Goal: Information Seeking & Learning: Learn about a topic

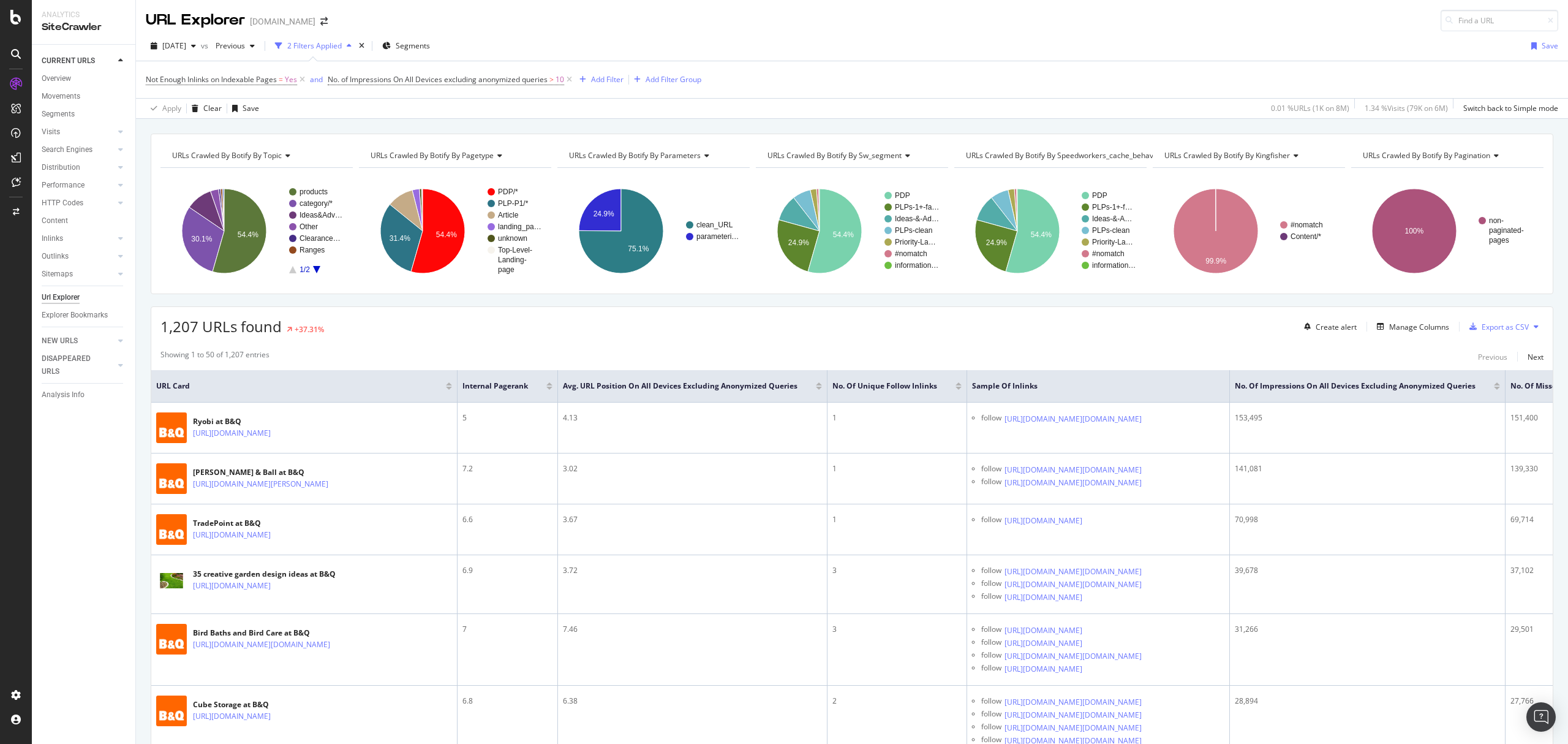
click at [1186, 54] on div "2025 Aug. 11th vs Previous 2 Filters Applied Segments Save" at bounding box center [852, 49] width 1433 height 25
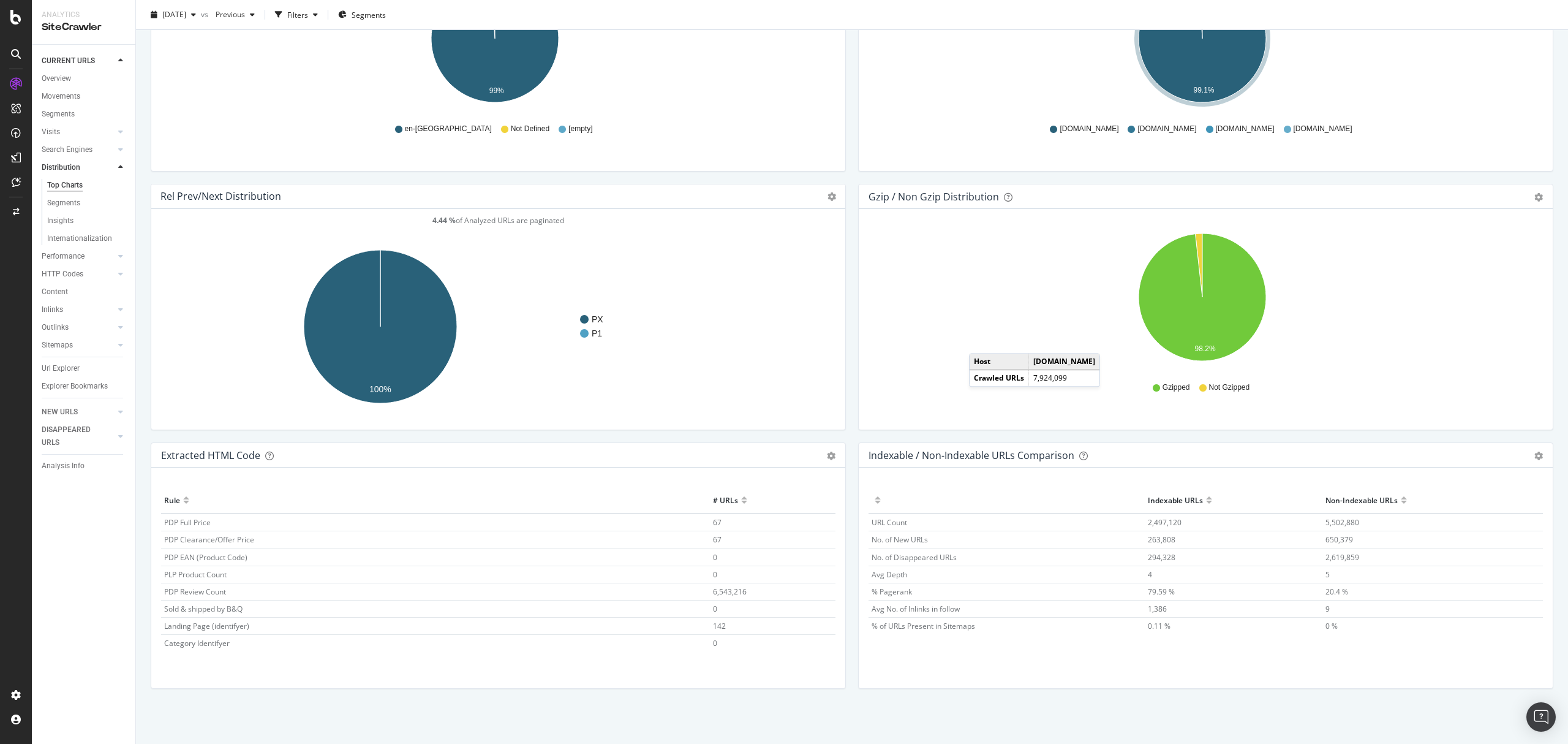
click at [829, 519] on div "Rule # URLs PDP Full Price 67 PDP Clearance/Offer Price 67 PDP EAN (Product Cod…" at bounding box center [498, 568] width 674 height 162
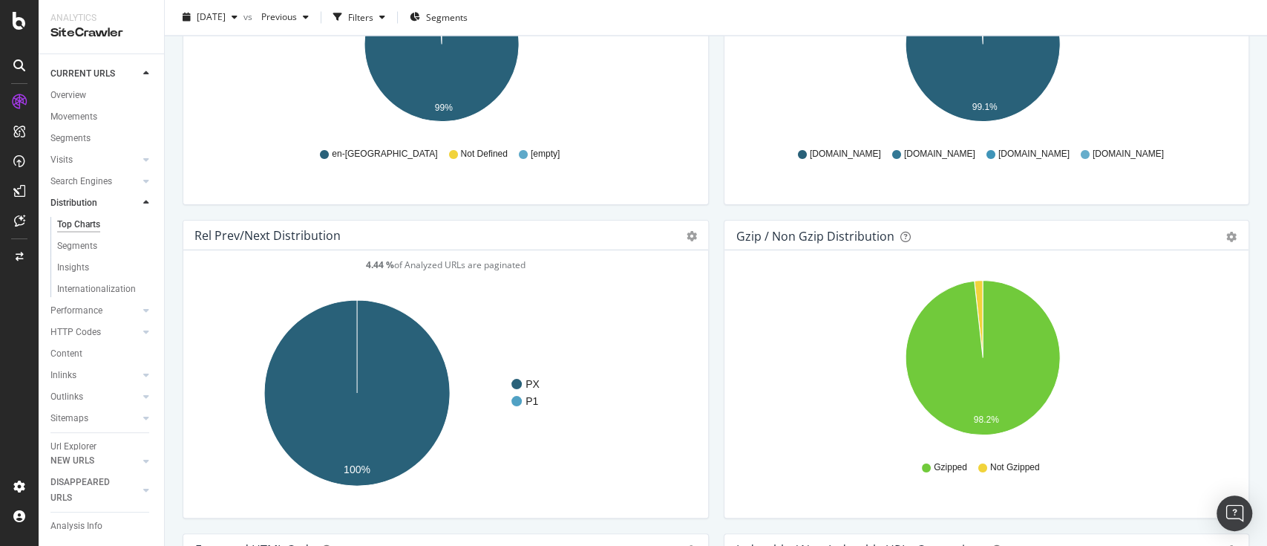
scroll to position [1855, 0]
